Goal: Task Accomplishment & Management: Use online tool/utility

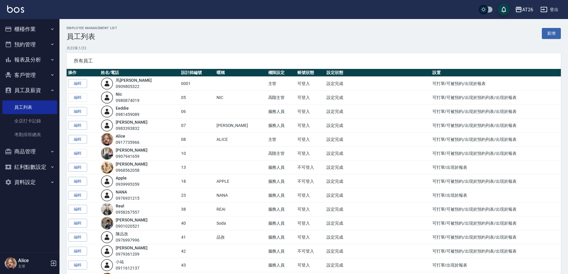
click at [36, 32] on button "櫃檯作業" at bounding box center [29, 28] width 55 height 15
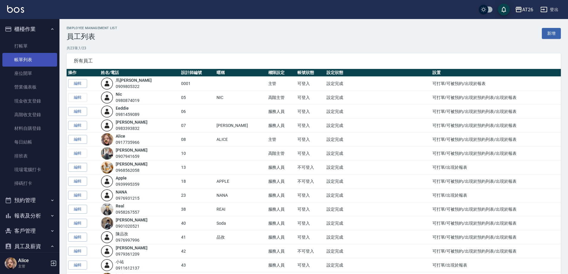
click at [28, 60] on link "帳單列表" at bounding box center [29, 60] width 55 height 14
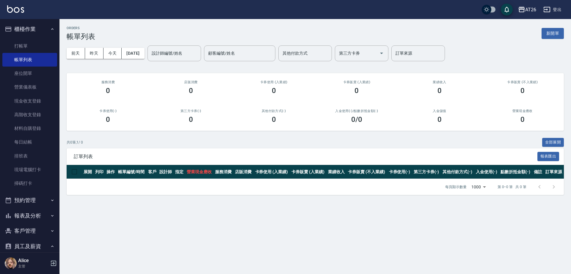
drag, startPoint x: 229, startPoint y: 261, endPoint x: 208, endPoint y: 268, distance: 21.5
click at [40, 127] on link "材料自購登錄" at bounding box center [29, 129] width 55 height 14
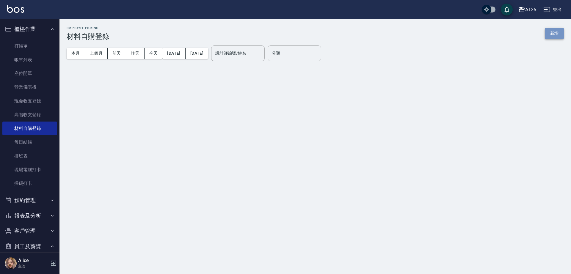
click at [558, 35] on button "新增" at bounding box center [554, 33] width 19 height 11
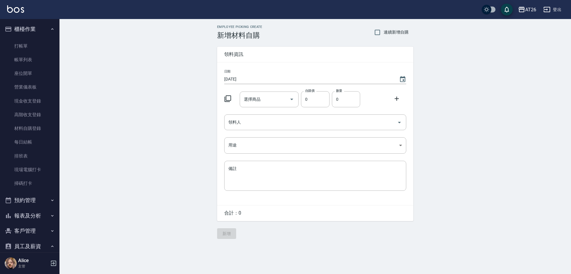
click at [254, 136] on div "日期 [DATE] 選擇商品 選擇商品 自購價 0 自購價 數量 0 數量 領料人 領料人 用途 ​ 用途 備註 x 備註" at bounding box center [315, 134] width 196 height 143
click at [253, 139] on body "AT26 登出 櫃檯作業 打帳單 帳單列表 座位開單 營業儀表板 現金收支登錄 高階收支登錄 材料自購登錄 每日結帳 排班表 現場電腦打卡 掃碼打卡 預約管理…" at bounding box center [285, 137] width 571 height 274
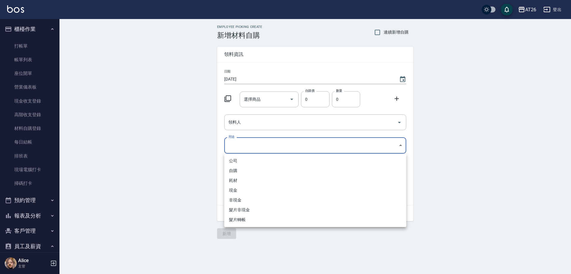
click at [241, 167] on li "自購" at bounding box center [315, 171] width 182 height 10
type input "自購"
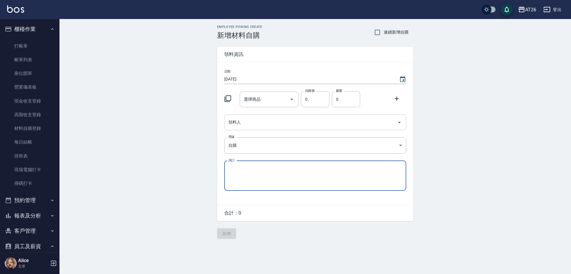
click at [257, 125] on input "領料人" at bounding box center [311, 122] width 168 height 10
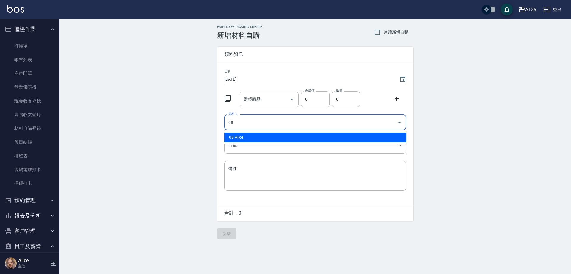
type input "08 Alice"
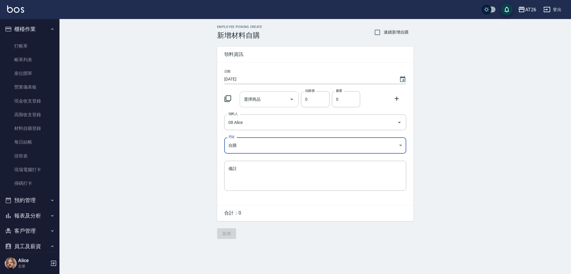
click at [267, 101] on input "選擇商品" at bounding box center [265, 99] width 45 height 10
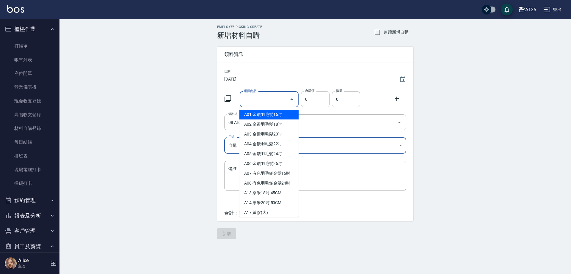
type input "[PERSON_NAME]漂粉"
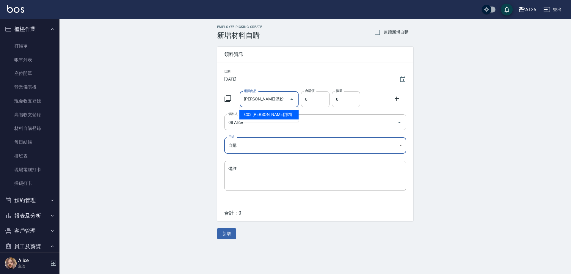
click at [282, 116] on li "C03 [PERSON_NAME]漂粉" at bounding box center [269, 115] width 59 height 10
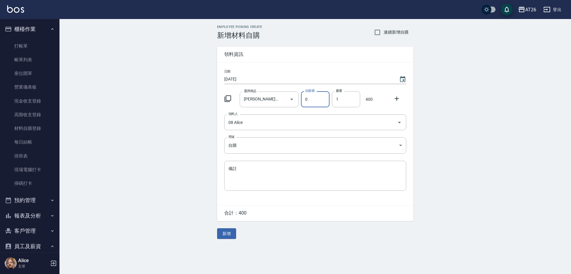
type input "400"
type input "1"
click at [234, 232] on button "新增" at bounding box center [226, 234] width 19 height 11
